Goal: Book appointment/travel/reservation

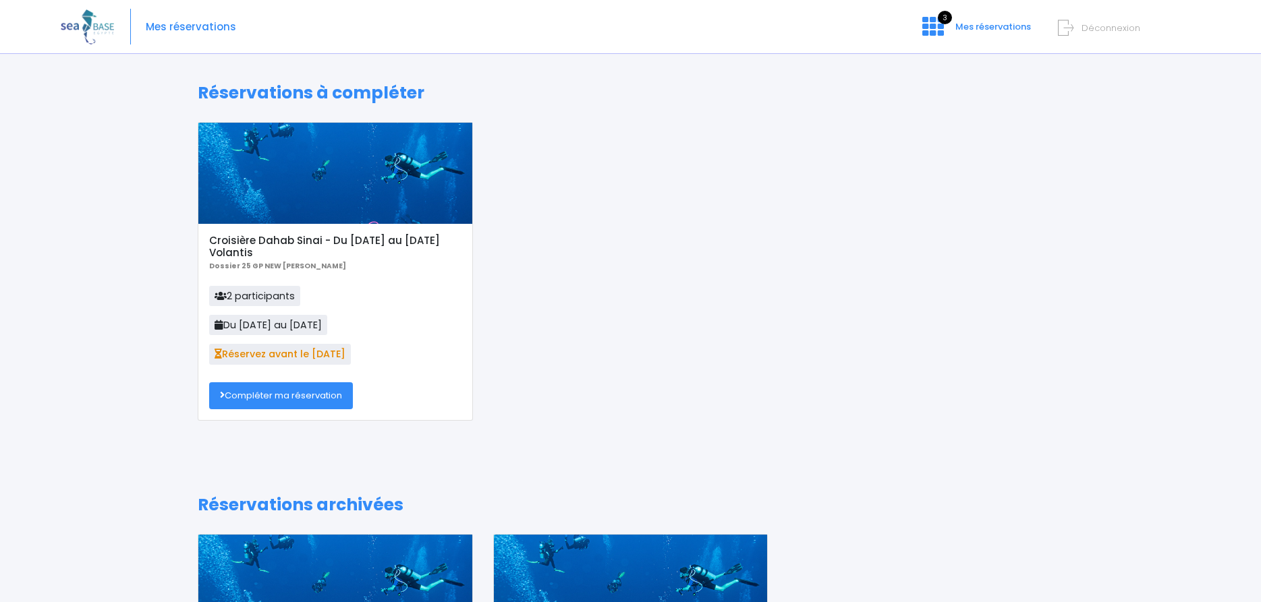
click at [299, 396] on link "Compléter ma réservation" at bounding box center [281, 395] width 144 height 27
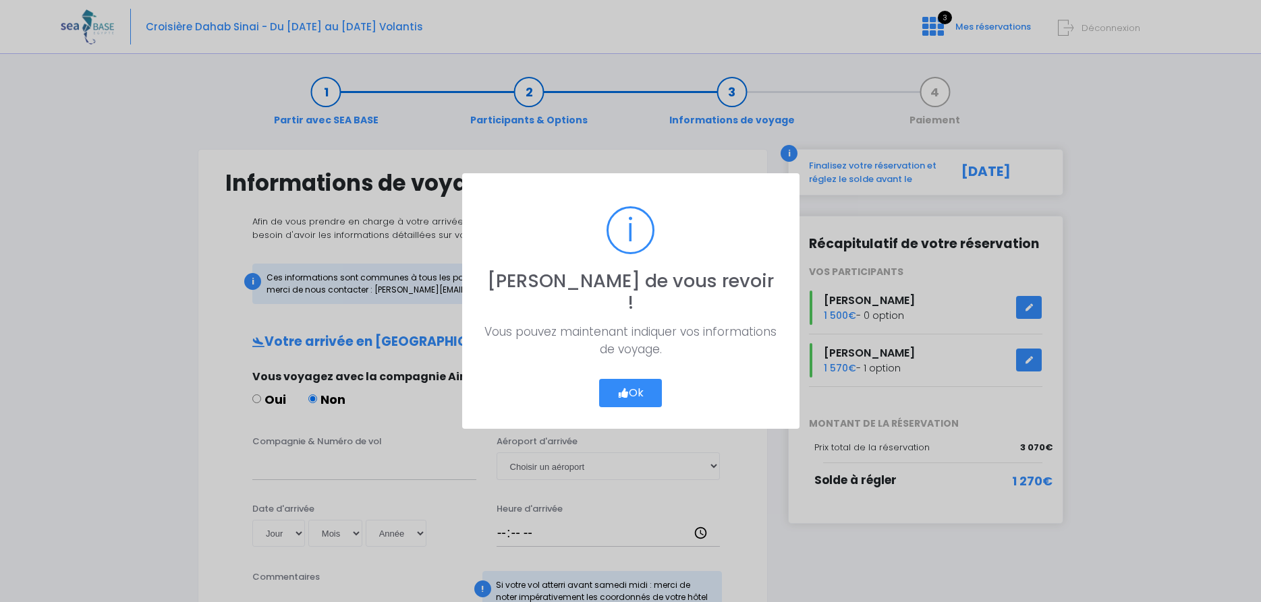
click at [647, 380] on button "Ok" at bounding box center [630, 393] width 63 height 28
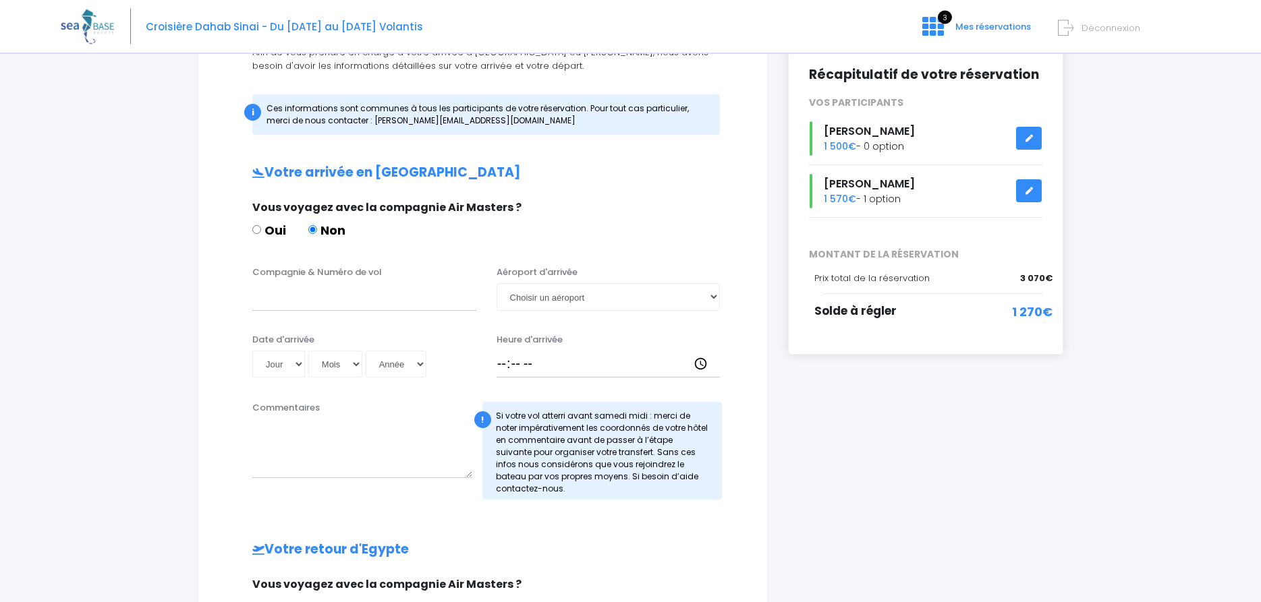
scroll to position [206, 0]
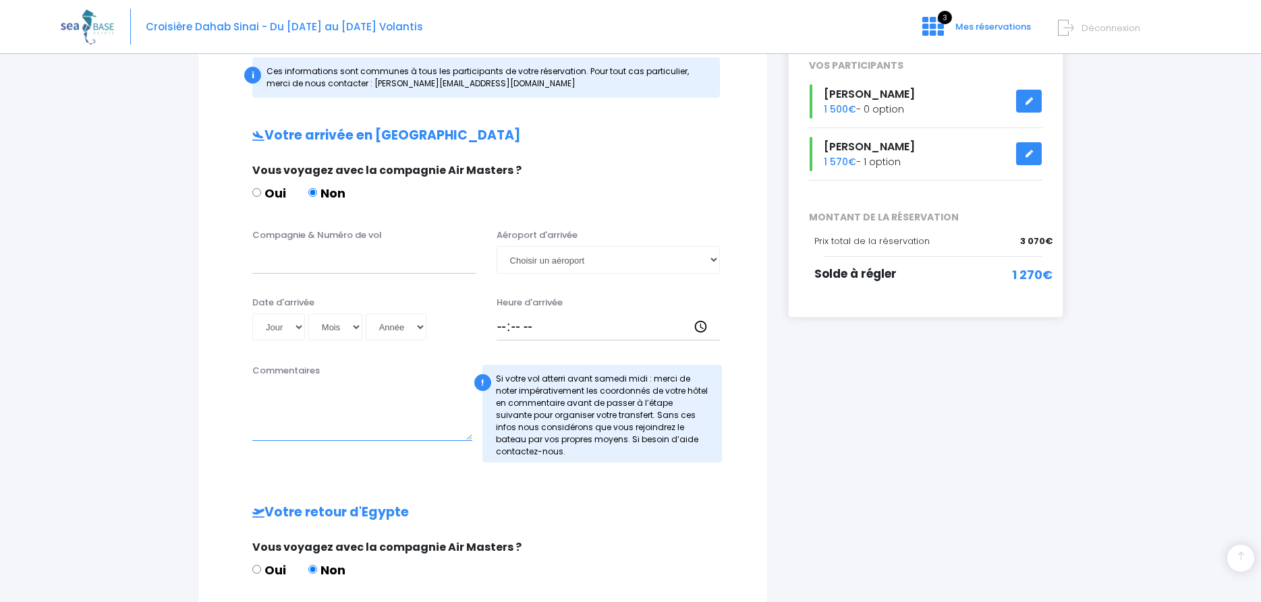
click at [352, 407] on textarea "Commentaires" at bounding box center [362, 411] width 220 height 59
click at [292, 395] on textarea "nous ne rappartons que le dimanche" at bounding box center [362, 411] width 220 height 59
click at [297, 397] on textarea "nous ne reppartons que le dimanche" at bounding box center [362, 411] width 220 height 59
click at [407, 391] on textarea "nous ne repartons que le dimanche" at bounding box center [362, 411] width 220 height 59
click at [295, 409] on textarea "nous ne repartons que le dimanche 30 novembre et logerons à lhotel" at bounding box center [362, 411] width 220 height 59
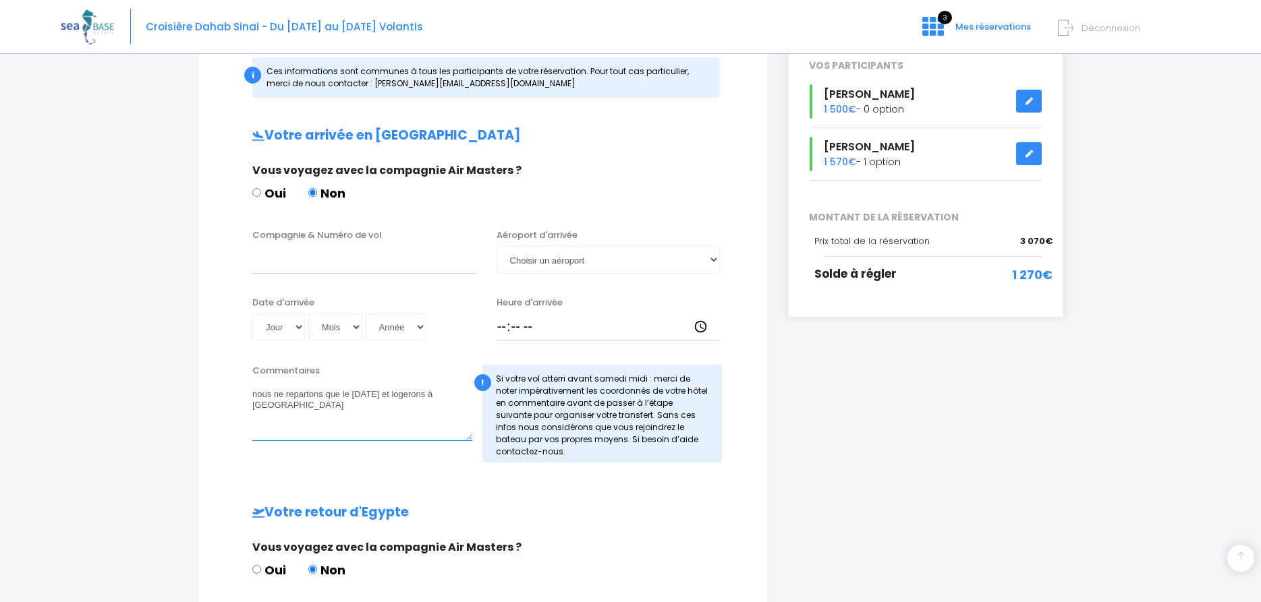
click at [297, 406] on textarea "nous ne repartons que le dimanche 30 novembre et logerons à lhotel" at bounding box center [362, 411] width 220 height 59
click at [348, 409] on textarea "nous ne repartons que le dimanche 30 novembre et logerons à l'hotel" at bounding box center [362, 411] width 220 height 59
paste textarea "Shellghada Blue Beach"
type textarea "nous ne repartons que le dimanche 30 novembre et logerons à l'hotel Shellghada …"
click at [252, 314] on select "Jour 01 02 03 04 05 06 07 08 09 10 11 12 13 14 15 16 17 18 19 20 21 22 23 24 25…" at bounding box center [278, 327] width 53 height 27
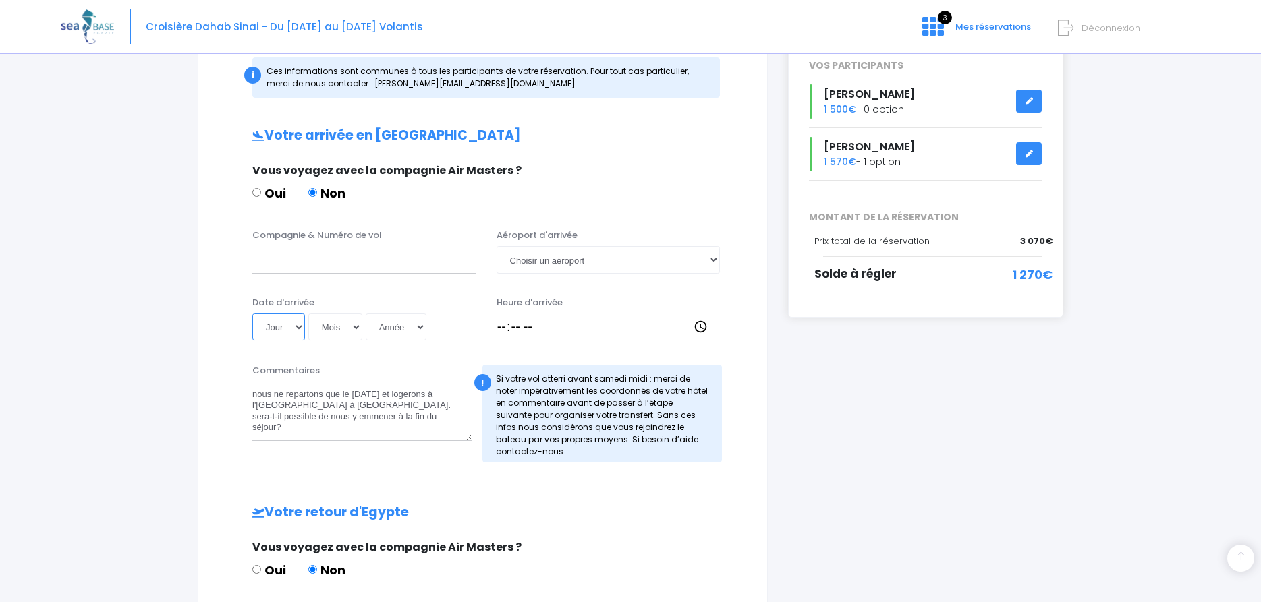
select select "22"
click option "22" at bounding box center [0, 0] width 0 height 0
click at [267, 266] on input "Compagnie & Numéro de vol" at bounding box center [364, 259] width 224 height 27
type input "r"
paste input "TO4340"
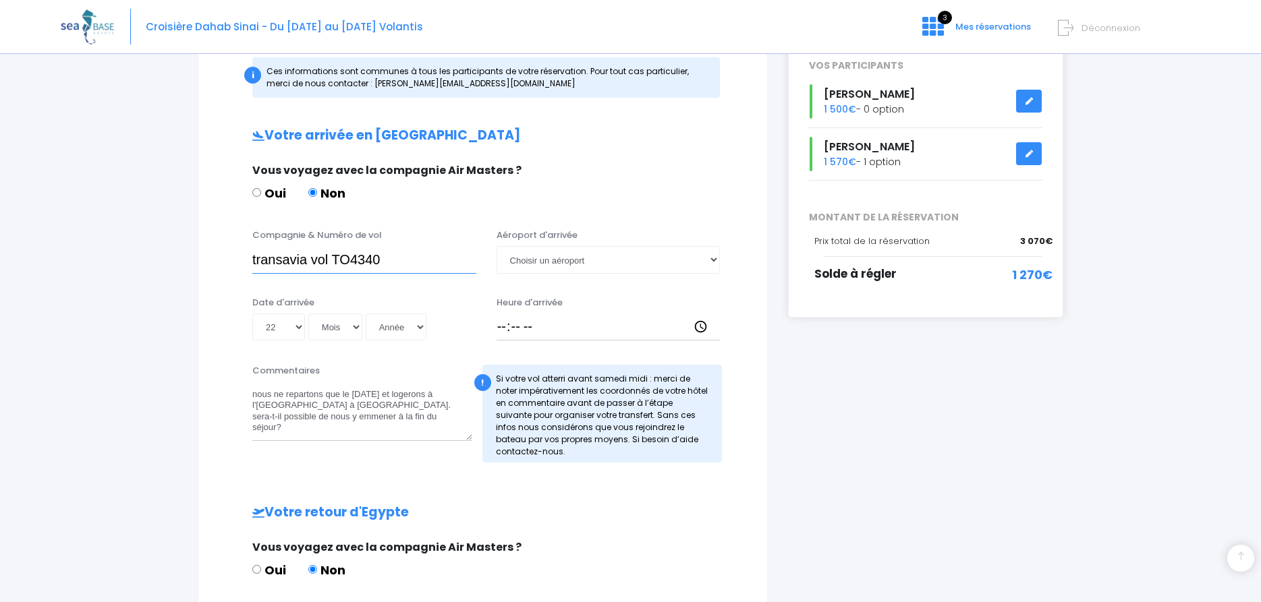
type input "transavia vol TO4340"
click at [496, 246] on select "Choisir un aéroport Hurghada Marsa Alam" at bounding box center [608, 259] width 224 height 27
select select "Hurghada"
click option "Hurghada" at bounding box center [0, 0] width 0 height 0
click at [308, 314] on select "Mois 01 02 03 04 05 06 07 08 09 10 11 12" at bounding box center [335, 327] width 54 height 27
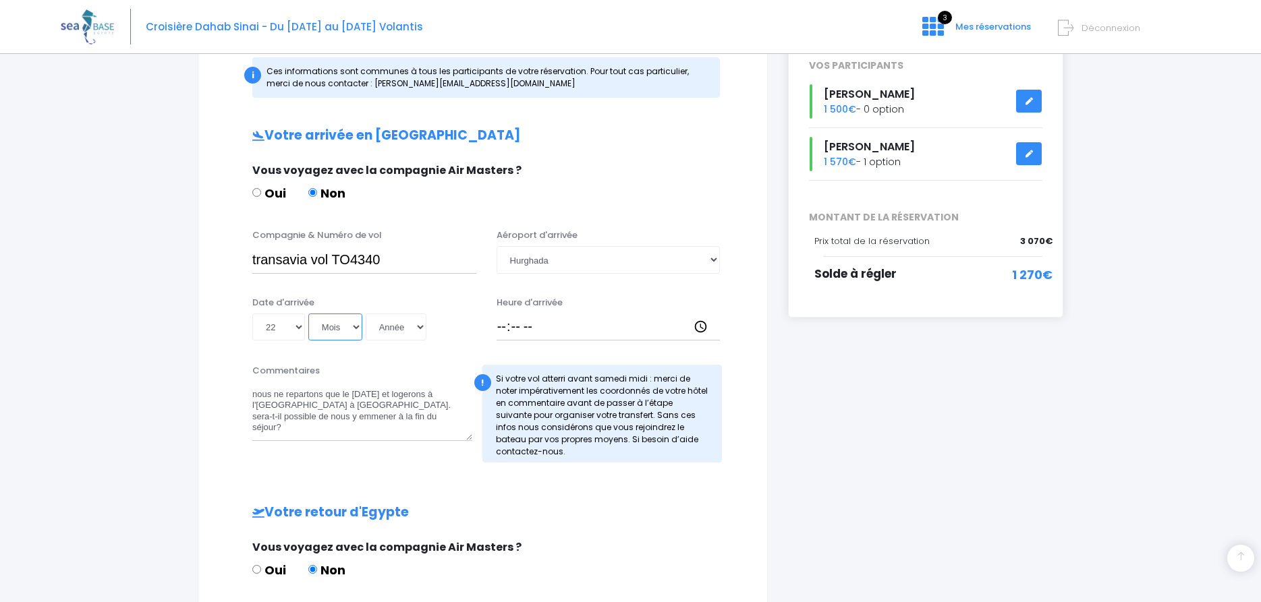
select select "11"
click option "11" at bounding box center [0, 0] width 0 height 0
click at [366, 314] on select "Année 2045 2044 2043 2042 2041 2040 2039 2038 2037 2036 2035 2034 2033 2032 203…" at bounding box center [396, 327] width 61 height 27
select select "2025"
click option "2025" at bounding box center [0, 0] width 0 height 0
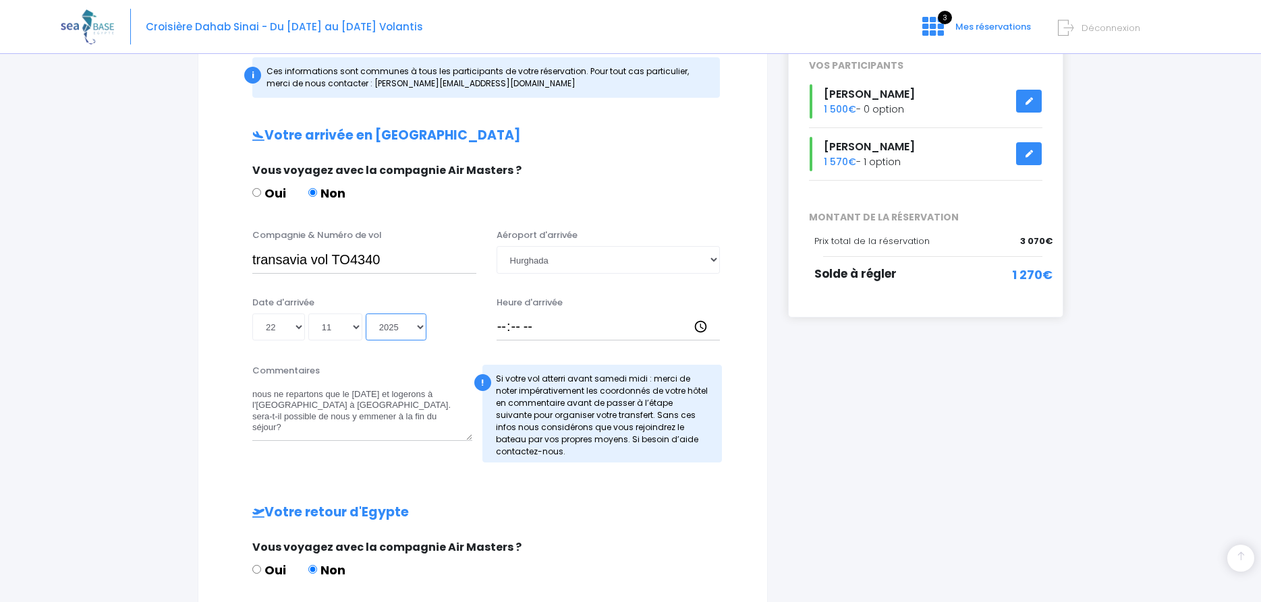
type input "2025-11-22"
click at [498, 329] on input "Heure d'arrivée" at bounding box center [608, 327] width 224 height 27
type input "15:15"
click at [254, 397] on textarea "nous ne repartons que le dimanche 30 novembre et logerons à l'hotel Shellghada …" at bounding box center [362, 411] width 220 height 59
click at [297, 417] on textarea "Nous ne repartons que le dimanche 30 novembre et logerons à l'hotel Shellghada …" at bounding box center [362, 411] width 220 height 59
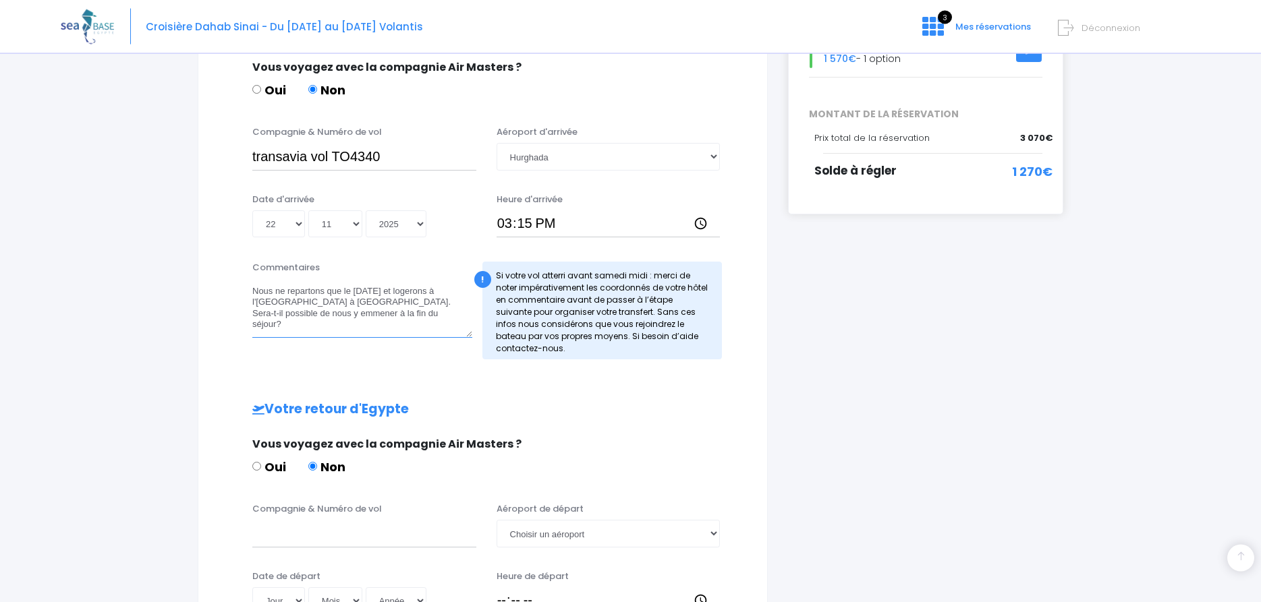
scroll to position [344, 0]
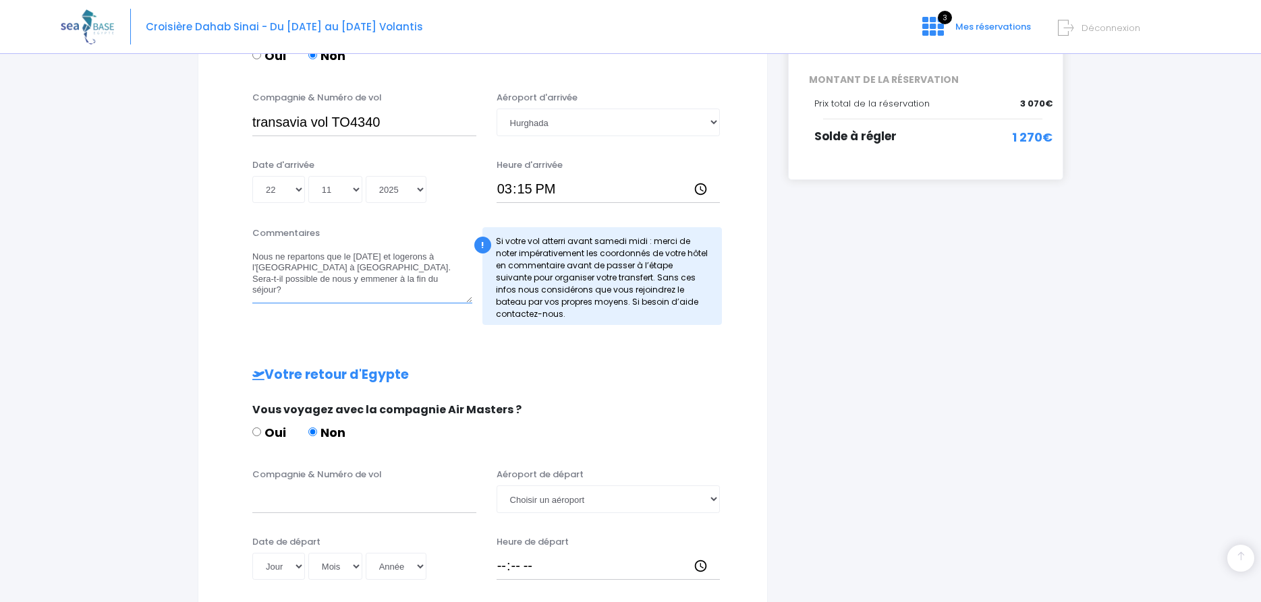
type textarea "Nous ne repartons que le dimanche 30 novembre et logerons à l'hotel Shellghada …"
click at [252, 431] on input "Oui" at bounding box center [256, 432] width 9 height 9
radio input "true"
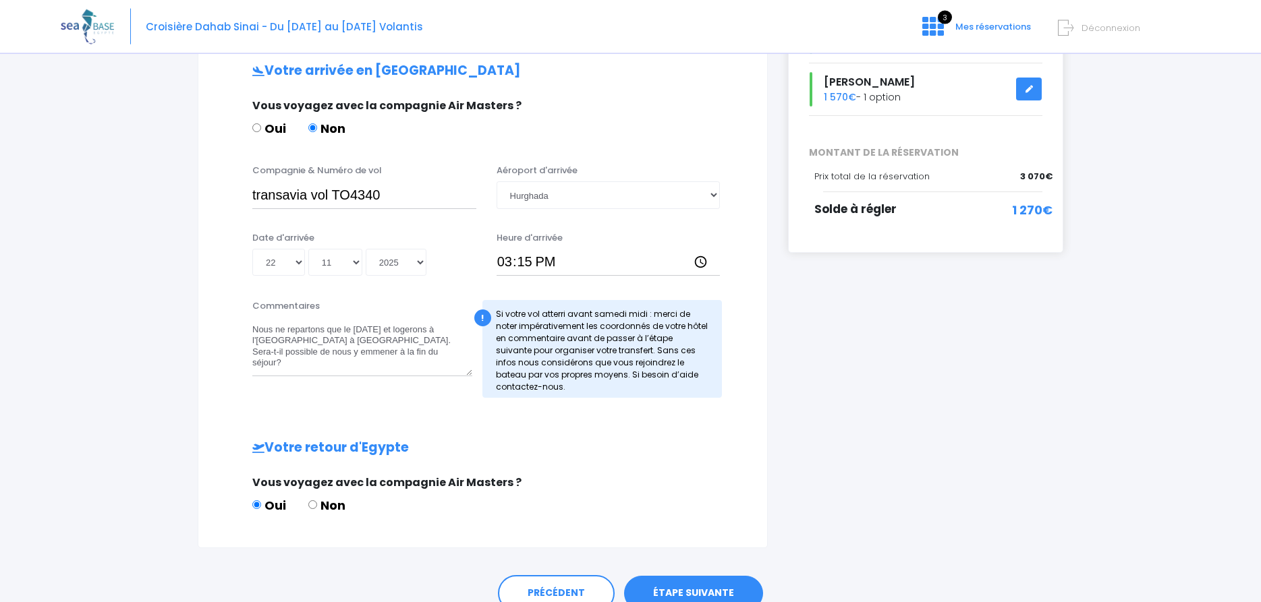
scroll to position [335, 0]
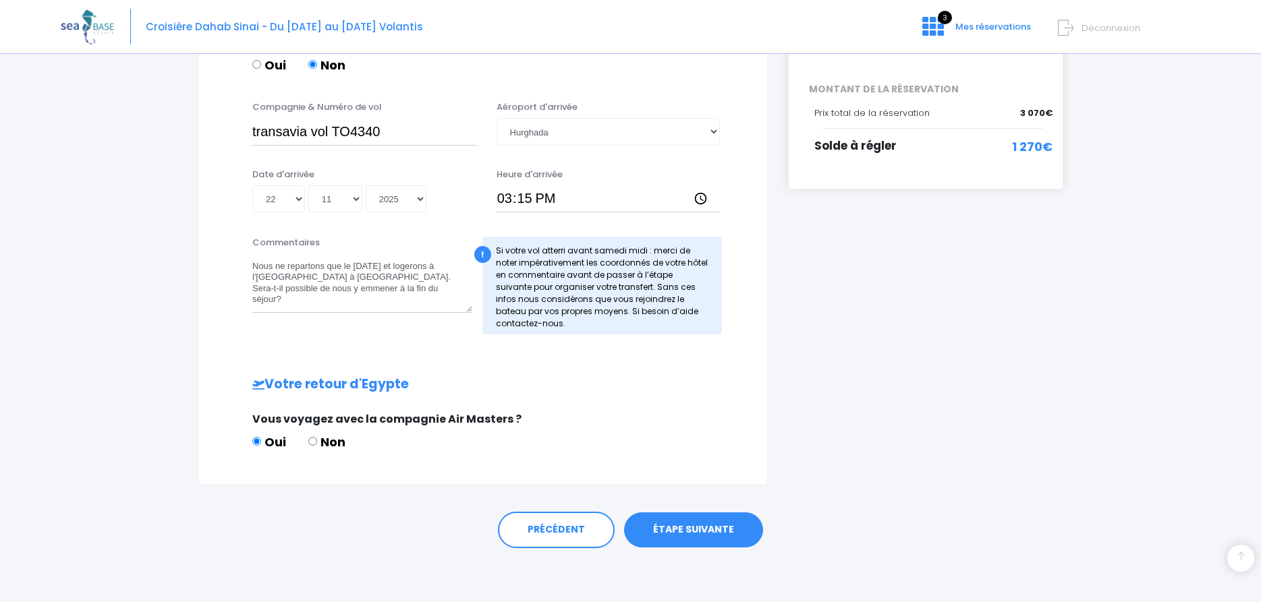
click at [312, 443] on input "Non" at bounding box center [312, 441] width 9 height 9
radio input "true"
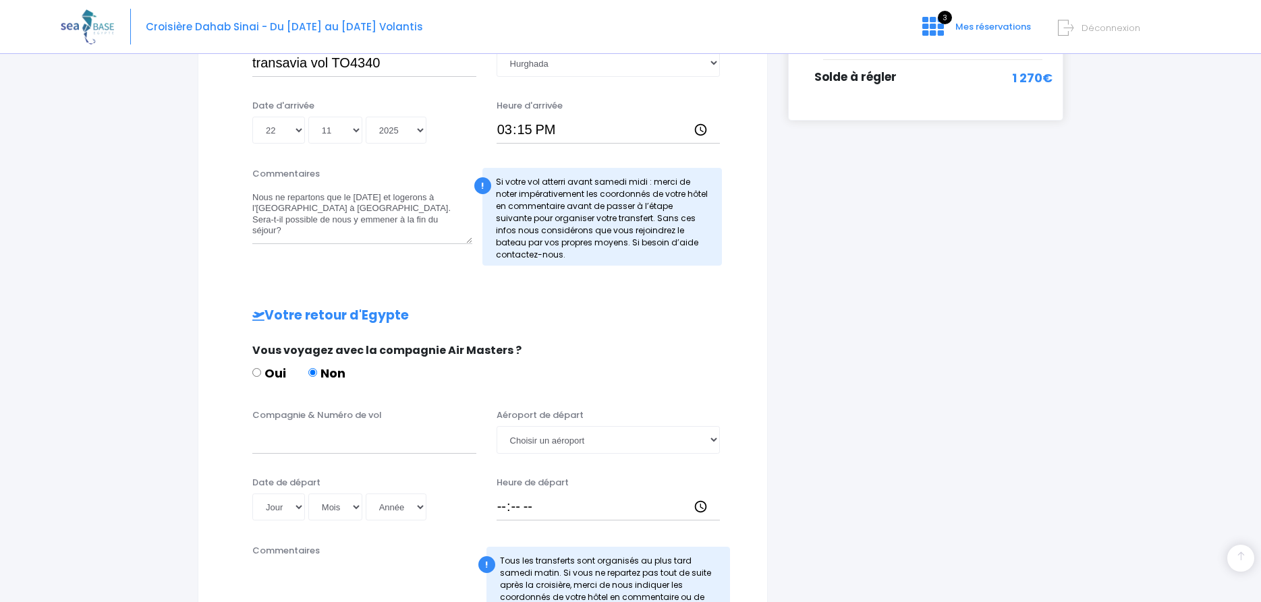
scroll to position [472, 0]
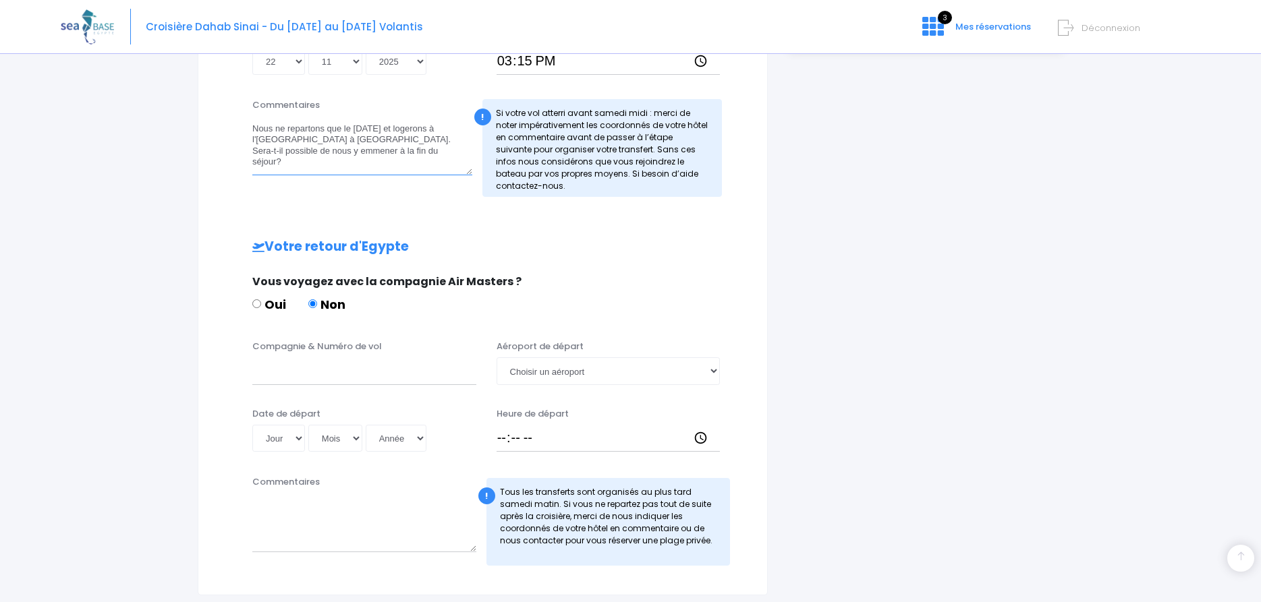
click at [326, 163] on textarea "Nous ne repartons que le dimanche 30 novembre et logerons à l'hotel Shellghada …" at bounding box center [362, 145] width 220 height 59
type textarea "Nous ne repartons que le dimanche 30 novembre et logerons à l'hotel Shellghada …"
click at [275, 380] on input "Compagnie & Numéro de vol" at bounding box center [364, 370] width 224 height 27
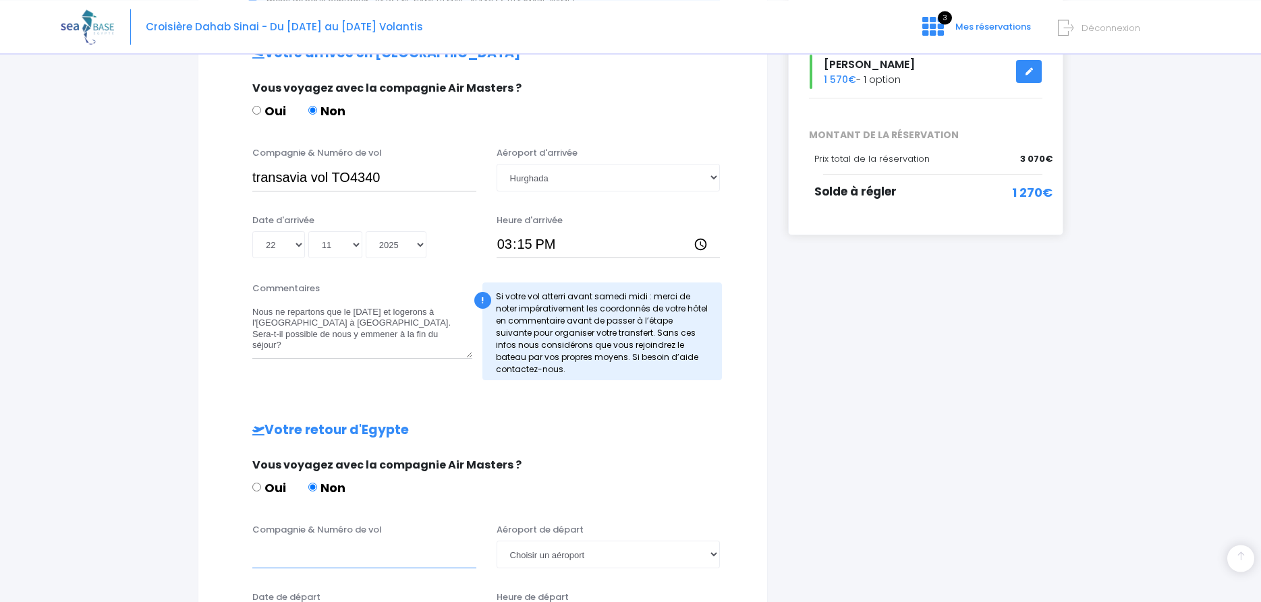
scroll to position [266, 0]
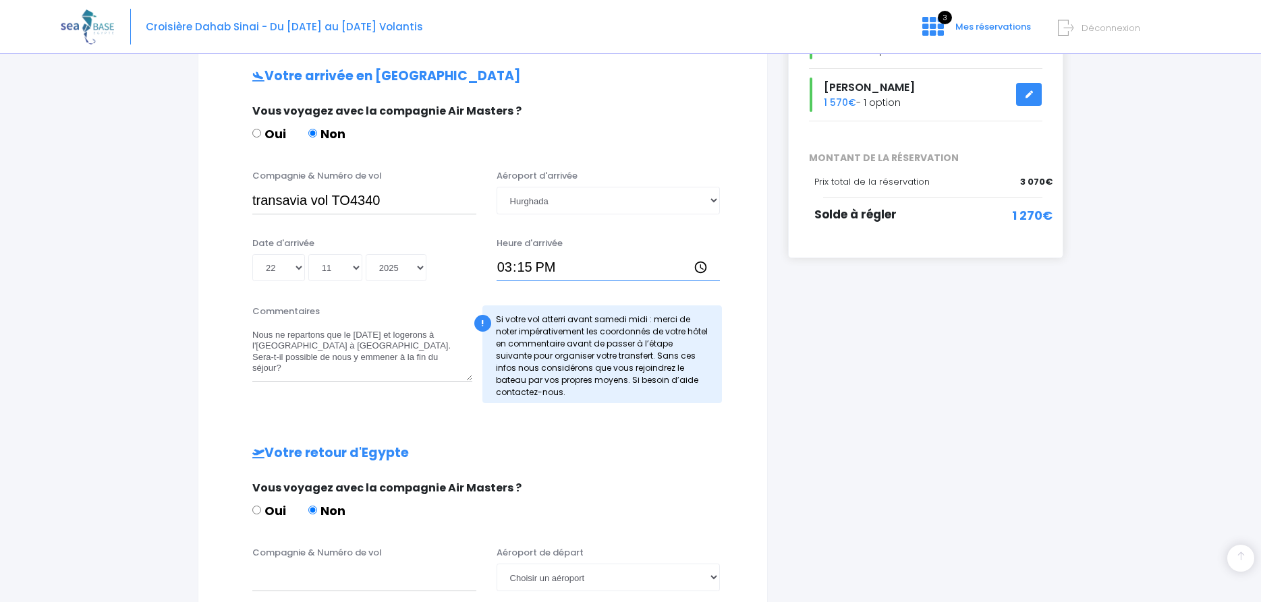
drag, startPoint x: 534, startPoint y: 272, endPoint x: 521, endPoint y: 272, distance: 13.5
click at [533, 272] on input "15:15" at bounding box center [608, 267] width 224 height 27
click at [508, 267] on input "15:15" at bounding box center [608, 267] width 224 height 27
type input "16:00"
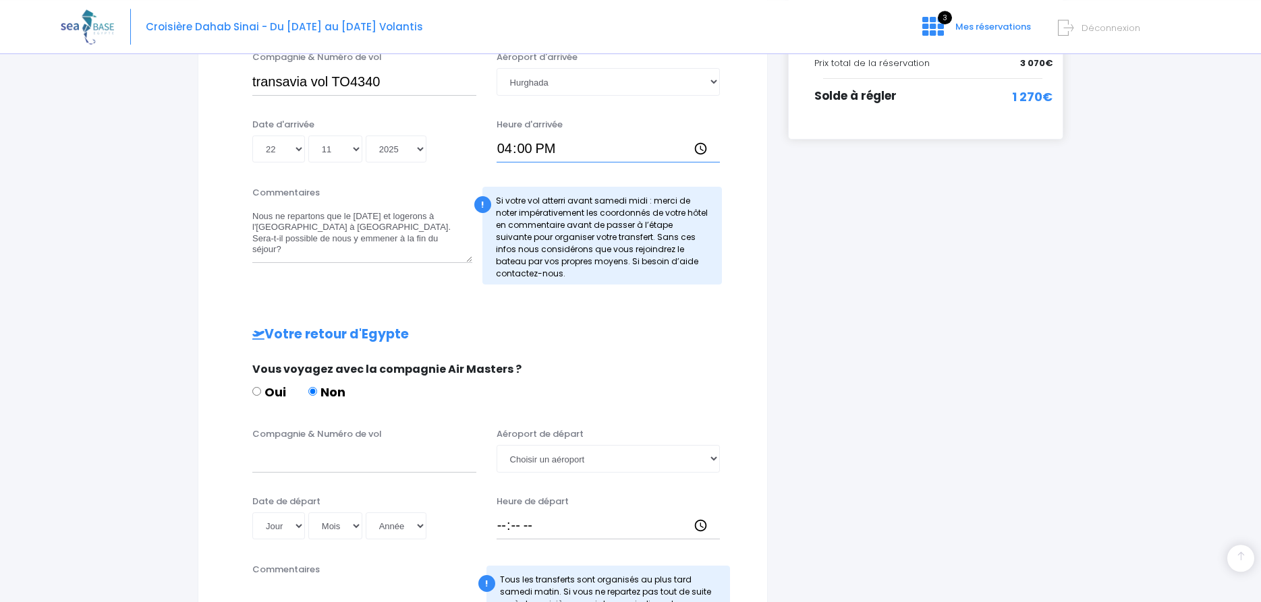
scroll to position [403, 0]
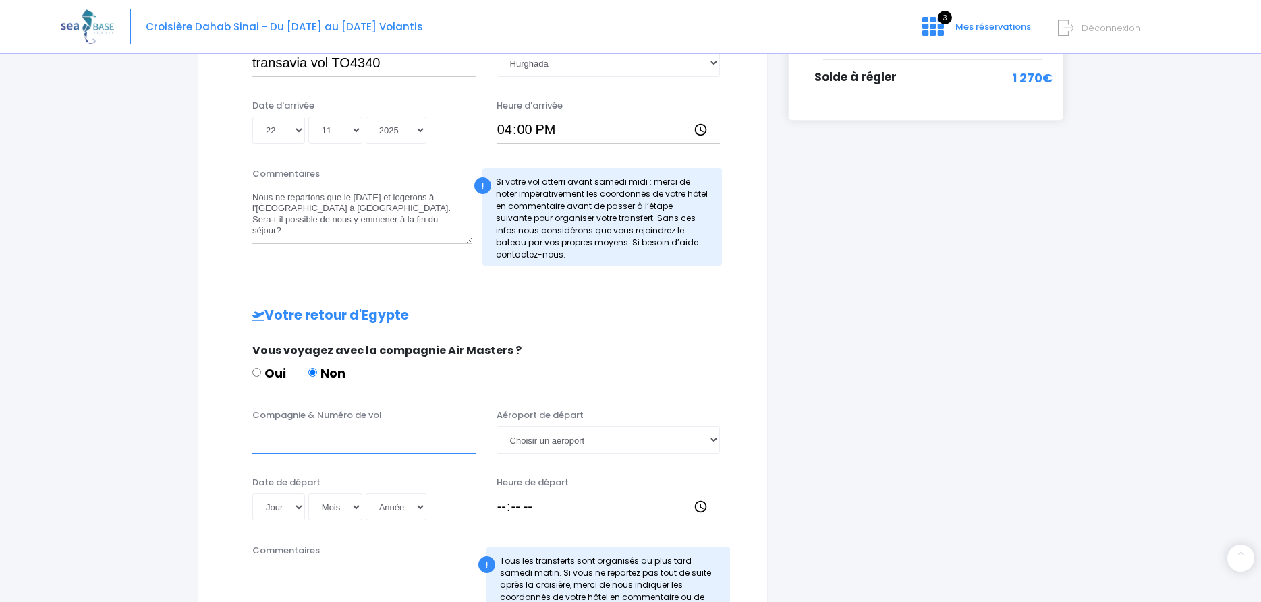
click at [308, 448] on input "Compagnie & Numéro de vol" at bounding box center [364, 439] width 224 height 27
paste input "TO4341"
type input "transavia vol TO4341"
click at [496, 426] on select "Choisir un aéroport Hurghada Marsa Alam" at bounding box center [608, 439] width 224 height 27
select select "Hurghada"
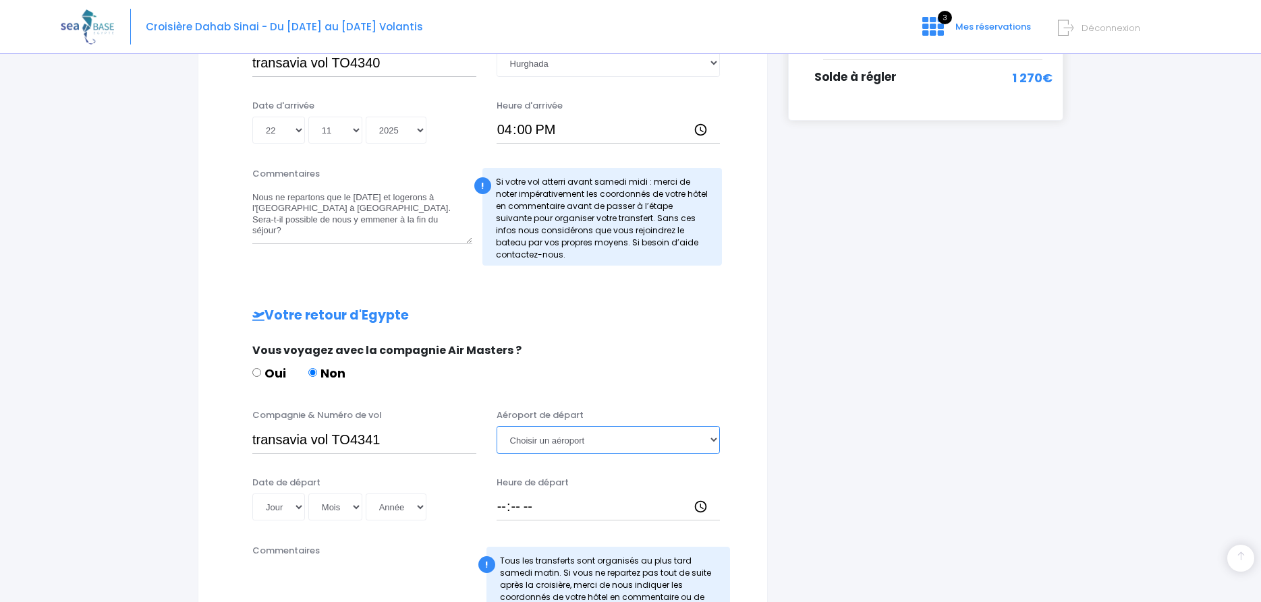
click option "Hurghada" at bounding box center [0, 0] width 0 height 0
click at [517, 510] on input "Heure de départ" at bounding box center [608, 507] width 224 height 27
click at [506, 513] on input "Heure de départ" at bounding box center [608, 507] width 224 height 27
type input "17:25"
click at [252, 494] on select "Jour 01 02 03 04 05 06 07 08 09 10 11 12 13 14 15 16 17 18 19 20 21 22 23 24 25…" at bounding box center [278, 507] width 53 height 27
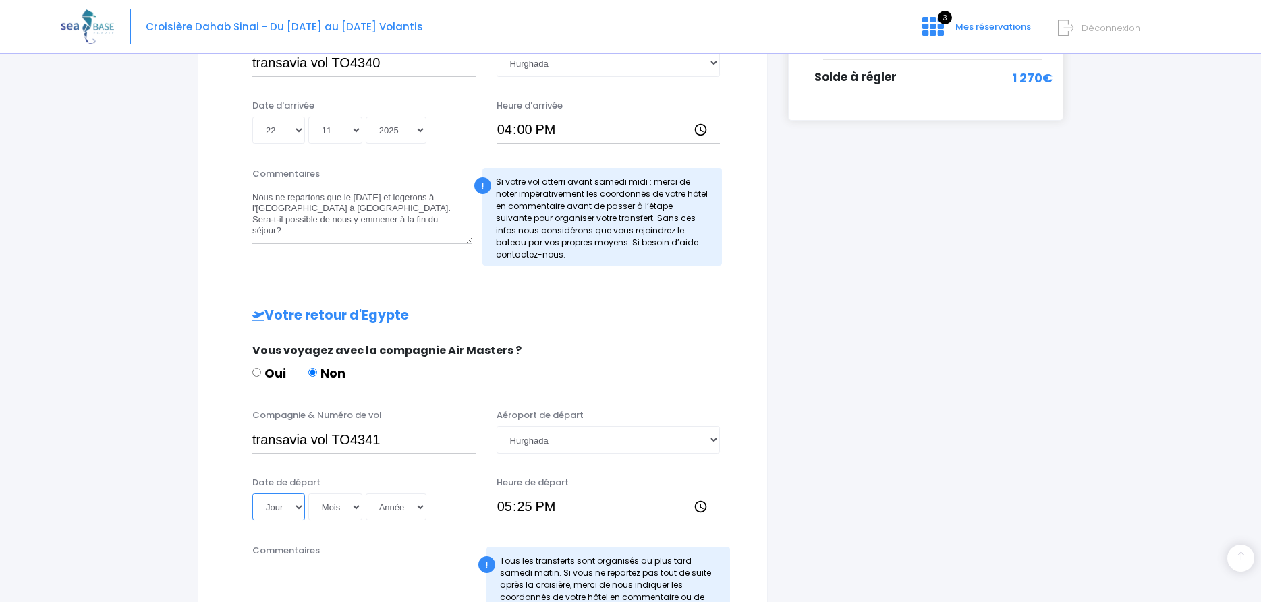
select select "30"
click option "30" at bounding box center [0, 0] width 0 height 0
click at [308, 494] on select "Mois 01 02 03 04 05 06 07 08 09 10 11 12" at bounding box center [335, 507] width 54 height 27
select select "11"
click option "11" at bounding box center [0, 0] width 0 height 0
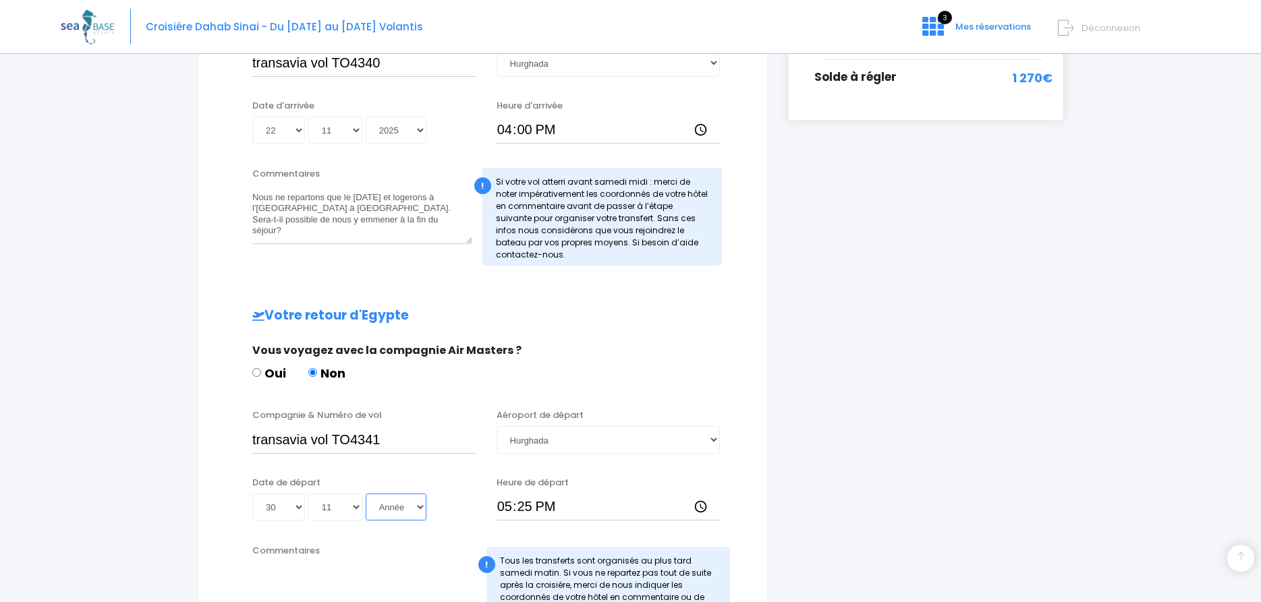
click at [366, 494] on select "Année 2045 2044 2043 2042 2041 2040 2039 2038 2037 2036 2035 2034 2033 2032 203…" at bounding box center [396, 507] width 61 height 27
select select "2025"
click option "2025" at bounding box center [0, 0] width 0 height 0
type input "2025-11-30"
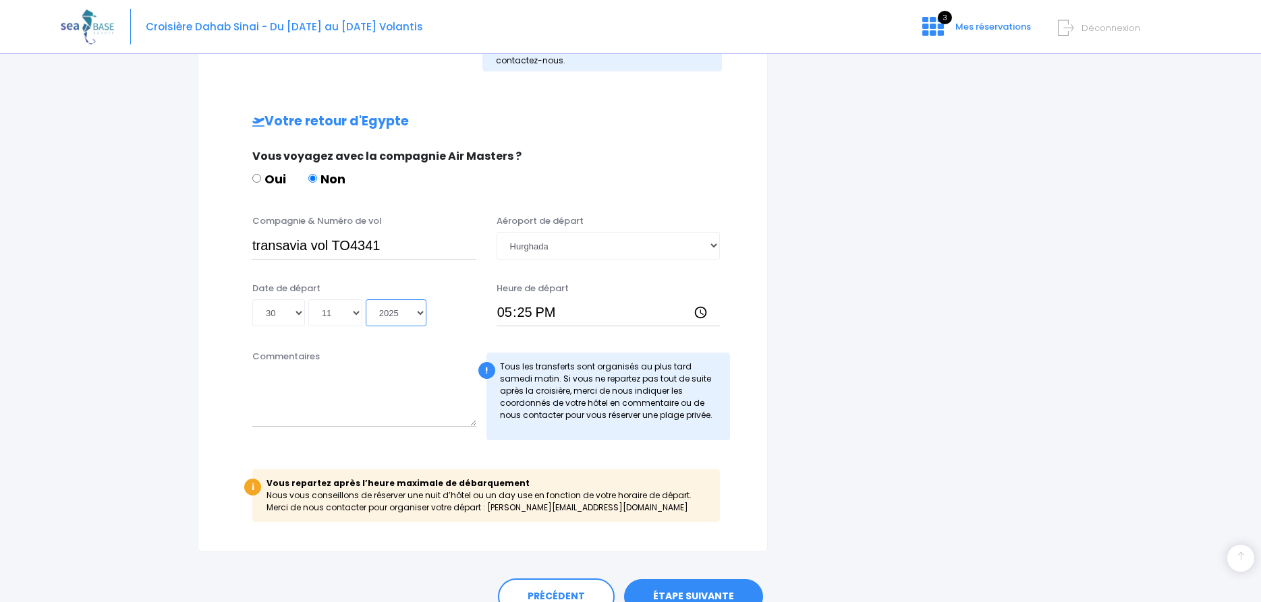
scroll to position [664, 0]
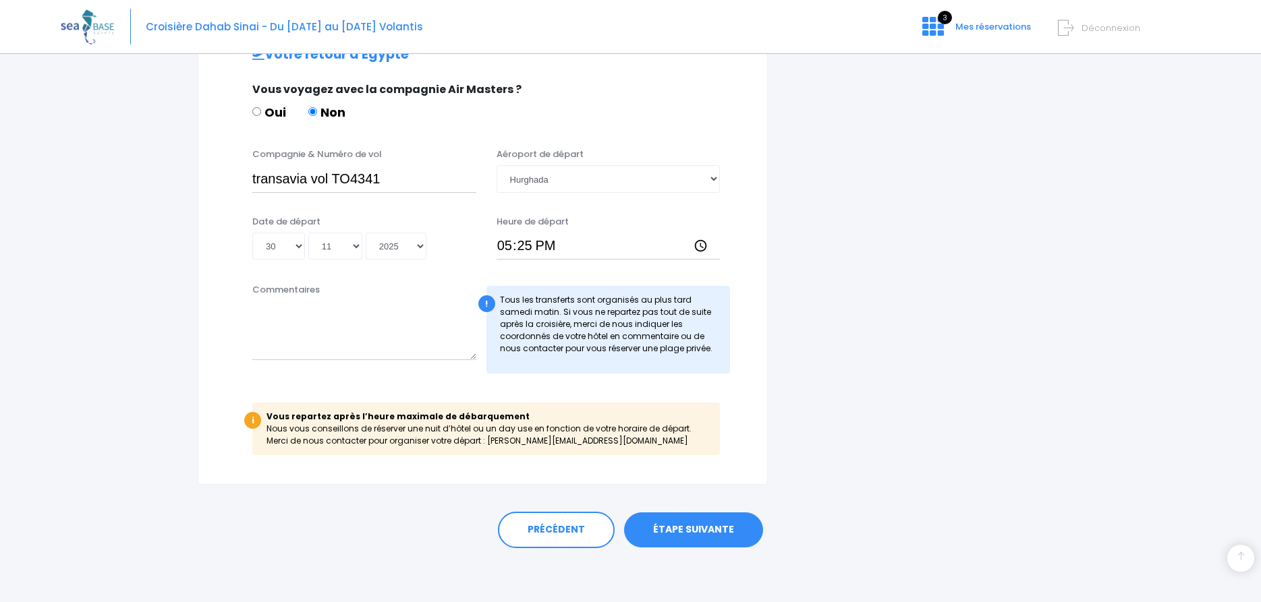
click at [660, 534] on link "ÉTAPE SUIVANTE" at bounding box center [693, 530] width 139 height 35
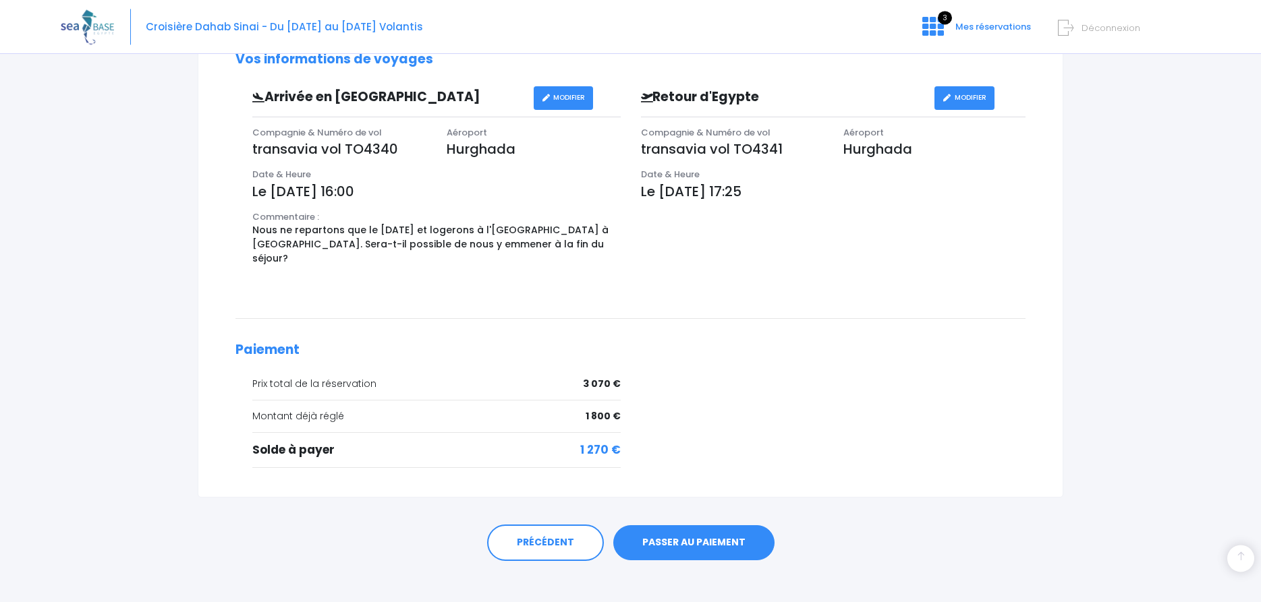
scroll to position [449, 0]
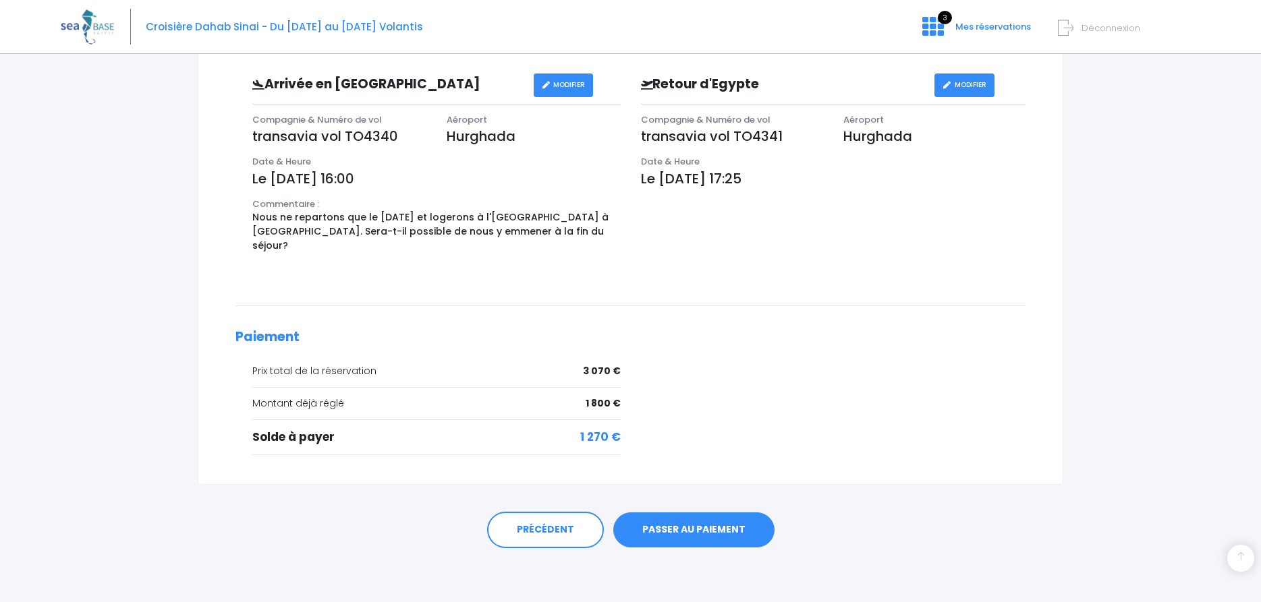
click at [714, 524] on link "PASSER AU PAIEMENT" at bounding box center [693, 530] width 161 height 35
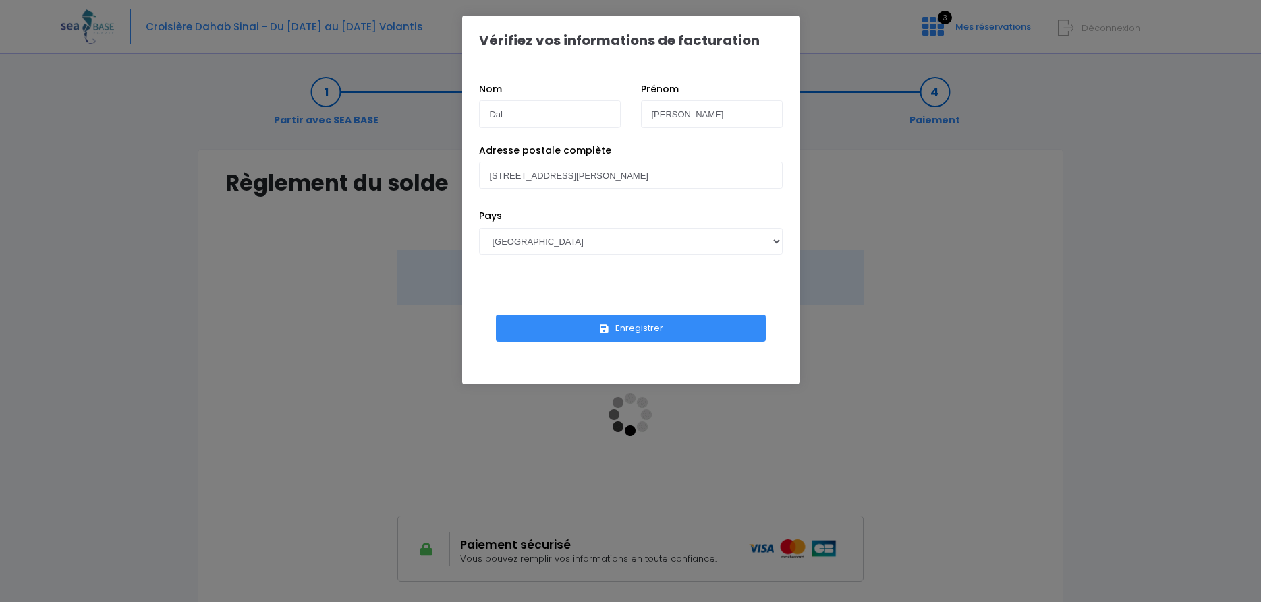
click at [645, 331] on button "Enregistrer" at bounding box center [631, 328] width 270 height 27
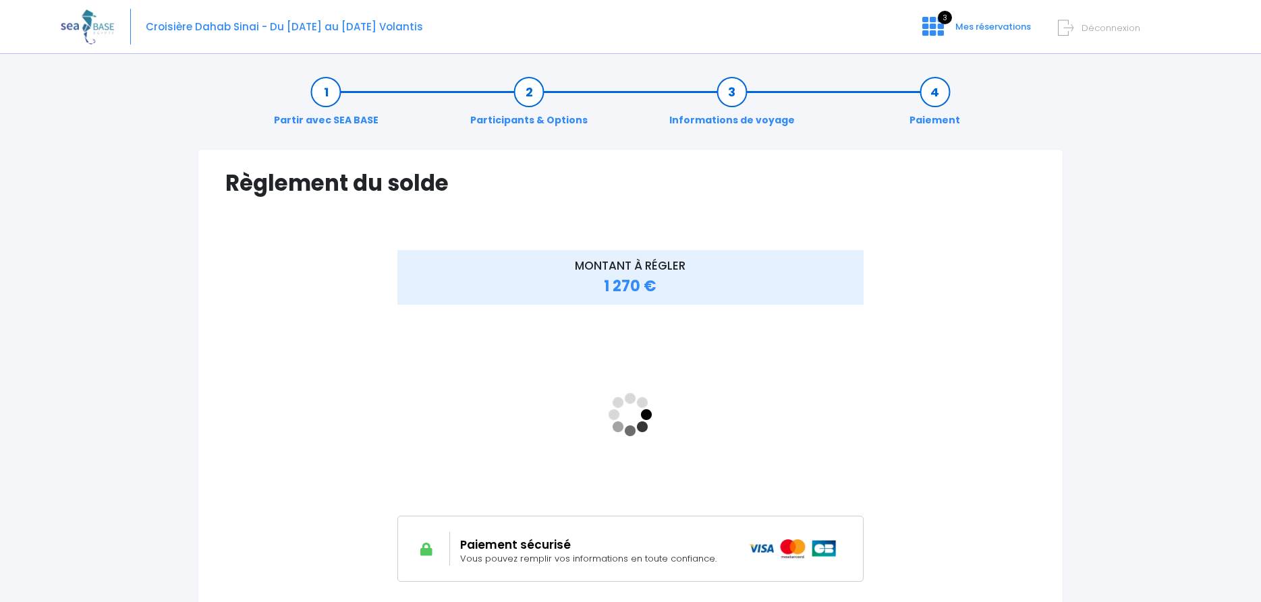
click at [939, 90] on link "Paiement" at bounding box center [934, 106] width 64 height 42
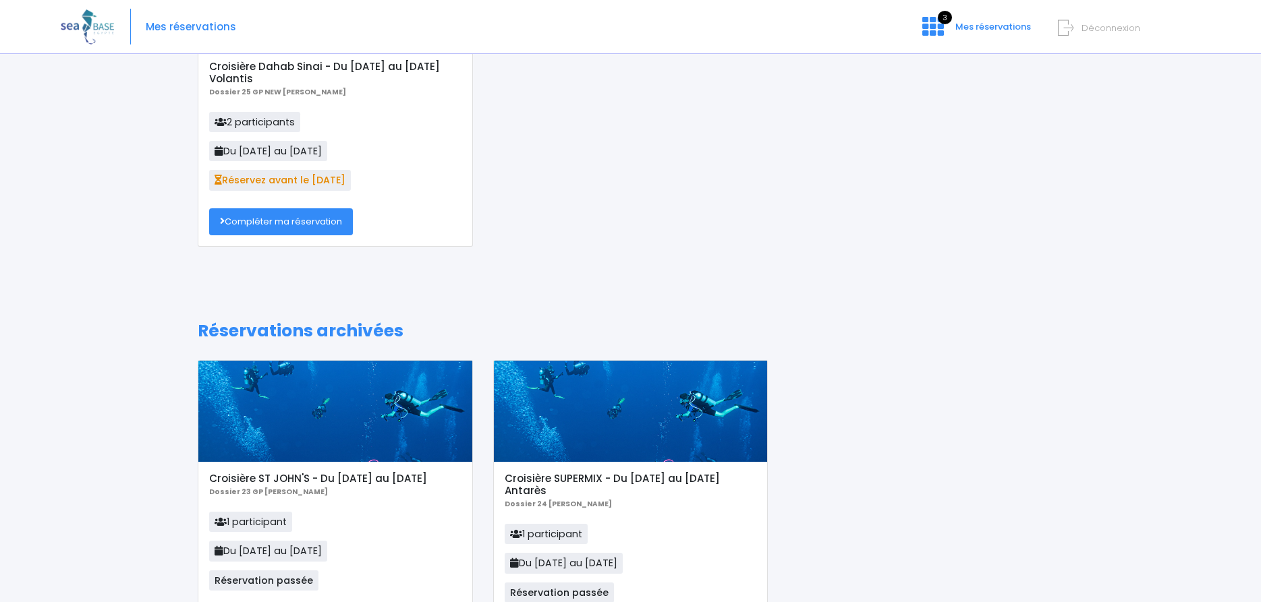
scroll to position [206, 0]
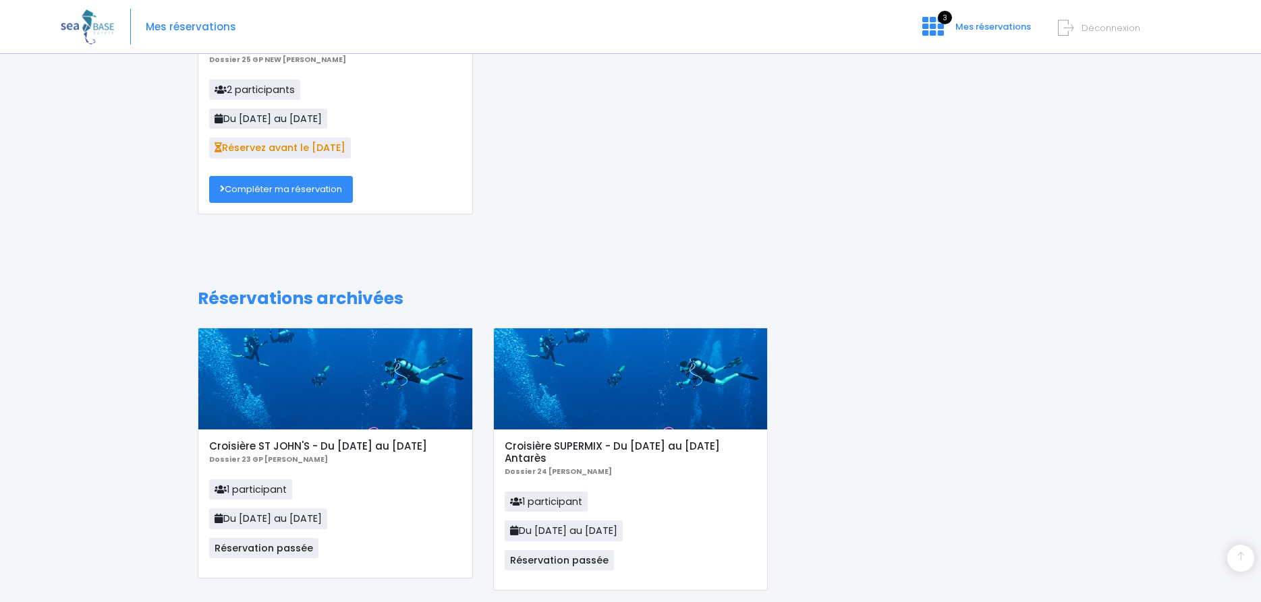
click at [295, 193] on link "Compléter ma réservation" at bounding box center [281, 189] width 144 height 27
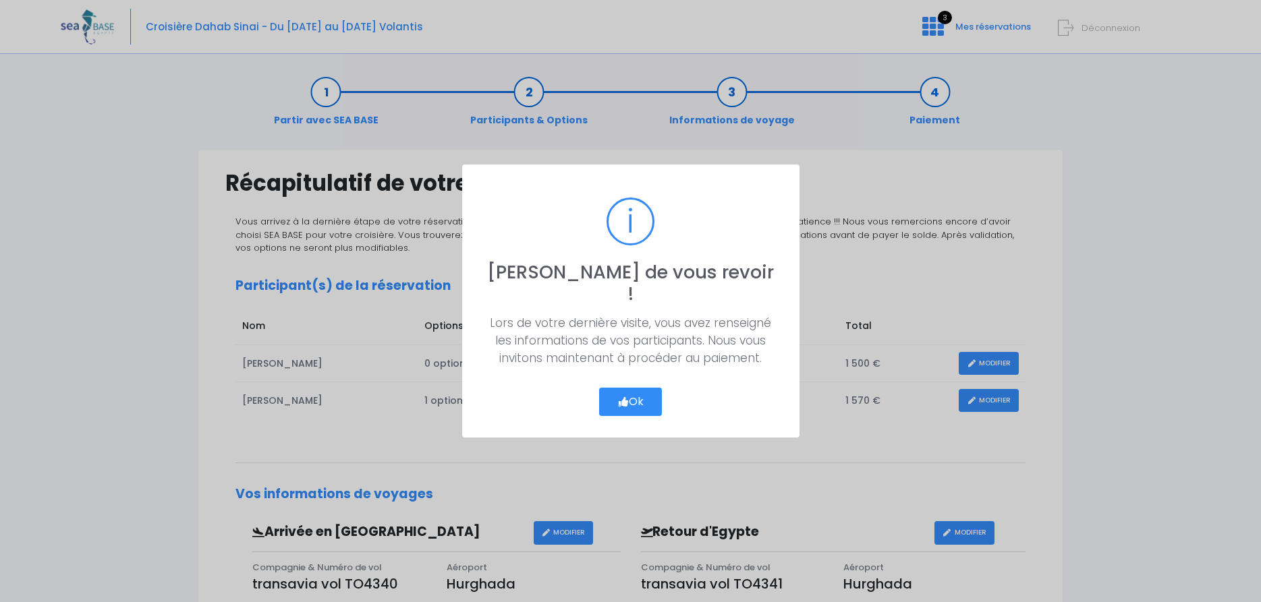
click at [631, 394] on button "Ok" at bounding box center [630, 402] width 63 height 28
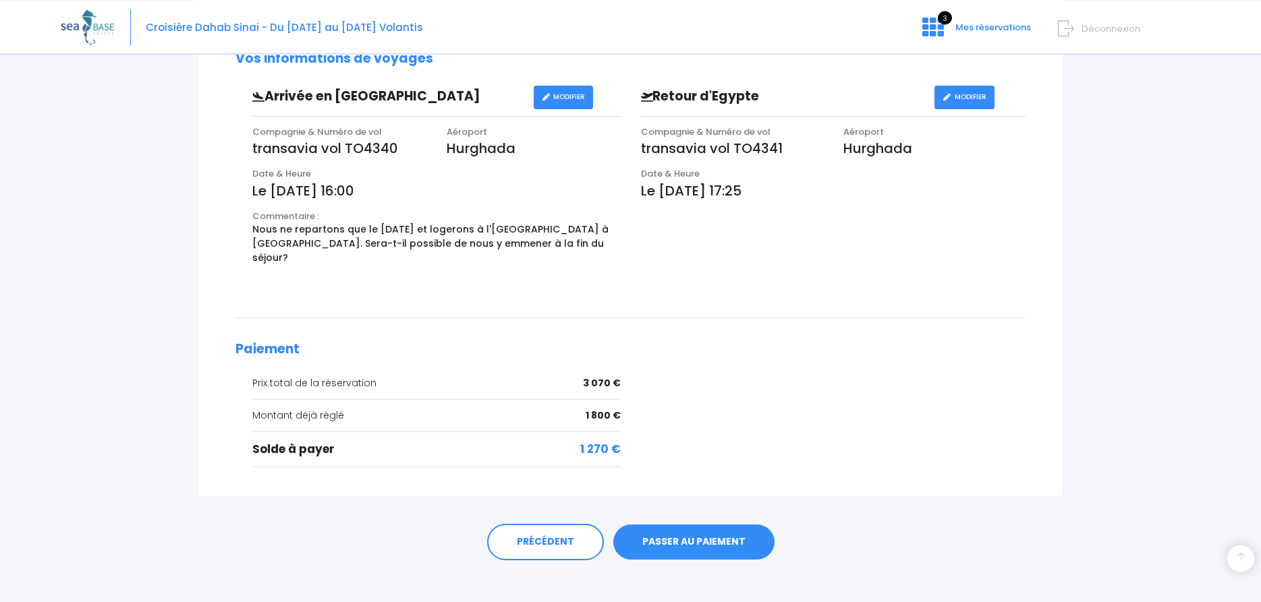
scroll to position [449, 0]
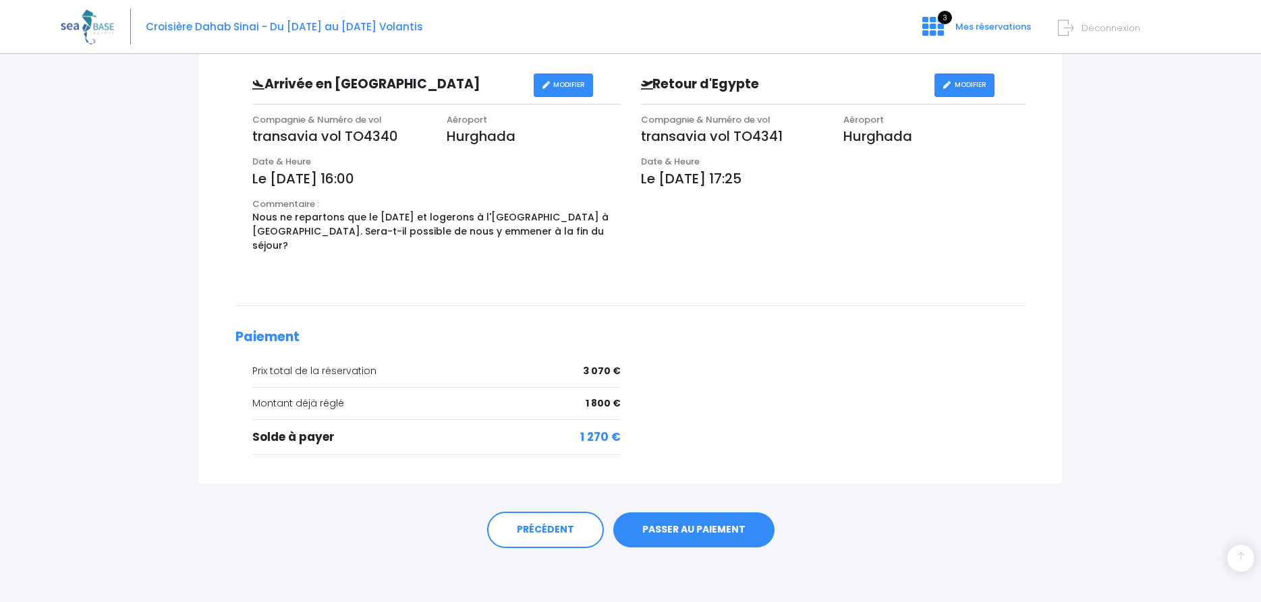
click at [714, 532] on link "PASSER AU PAIEMENT" at bounding box center [693, 530] width 161 height 35
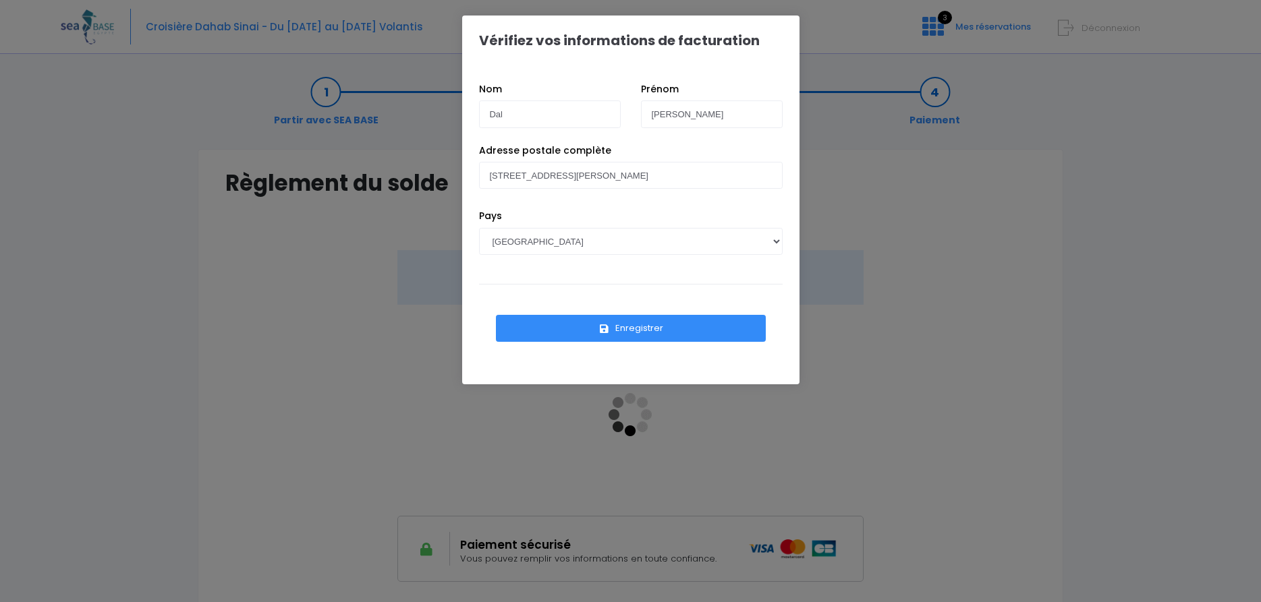
click at [647, 326] on button "Enregistrer" at bounding box center [631, 328] width 270 height 27
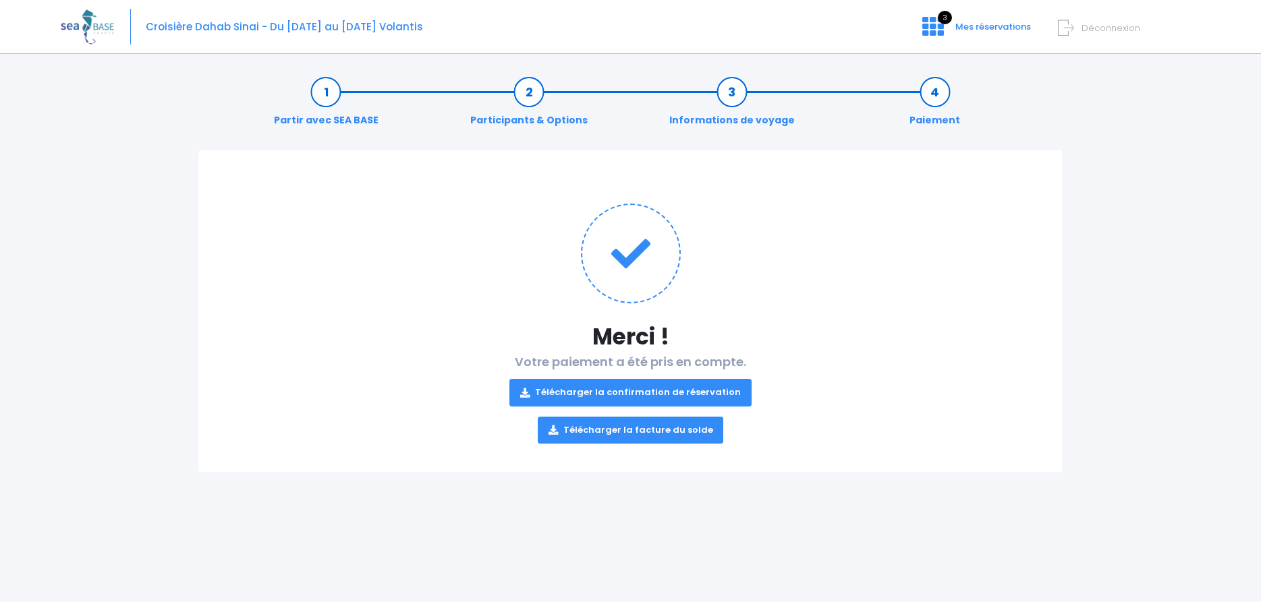
click at [639, 393] on link "Télécharger la confirmation de réservation" at bounding box center [630, 392] width 242 height 27
click at [635, 432] on link "Télécharger la facture du solde" at bounding box center [631, 430] width 186 height 27
